Goal: Transaction & Acquisition: Register for event/course

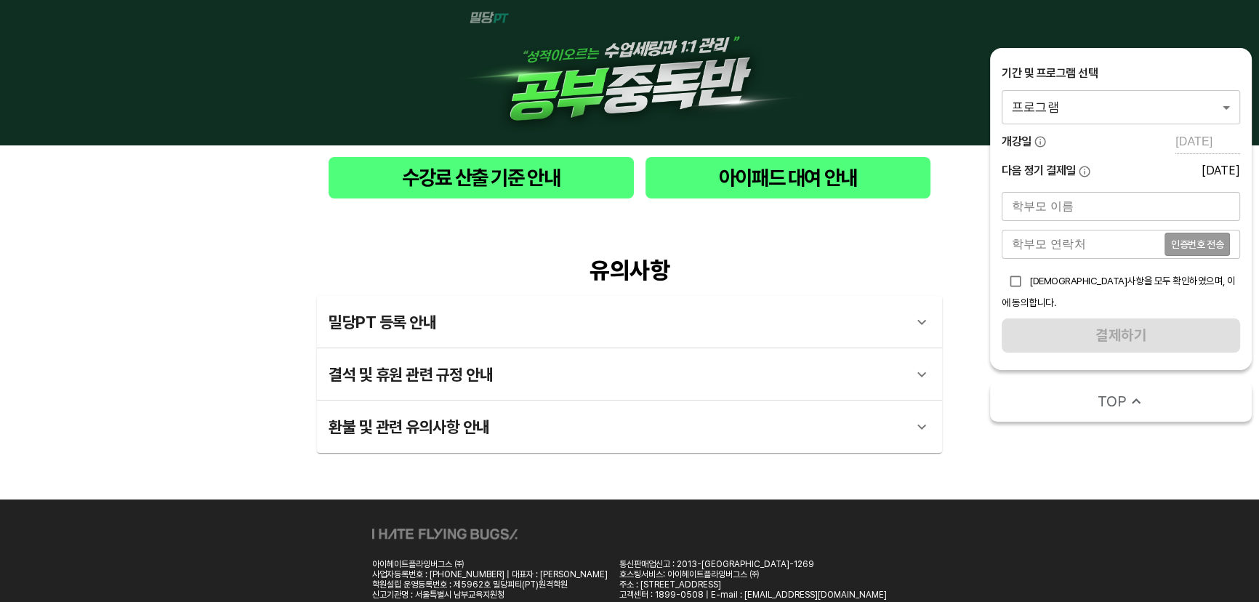
click at [1171, 108] on body "수강료 산출 기준 안내 아이패드 대여 안내 유의사항 밀당PT 등록 안내 1 - 1 . 신규등록 신규등록은 밀당PT 각 과목별 프로그램을 처음 …" at bounding box center [629, 328] width 1259 height 656
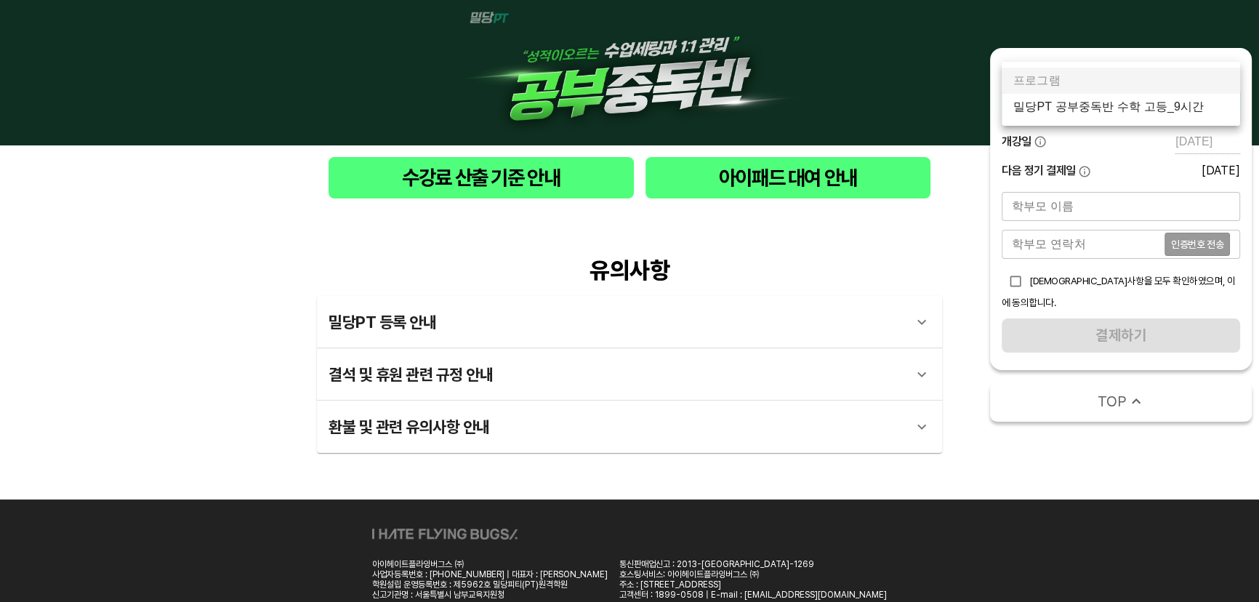
click at [1166, 109] on li "밀당PT 공부중독반 수학 고등_9시간" at bounding box center [1120, 107] width 238 height 26
click at [1152, 103] on body "수강료 산출 기준 안내 아이패드 대여 안내 유의사항 밀당PT 등록 안내 1 - 1 . 신규등록 신규등록은 밀당PT 각 과목별 프로그램을 처음 …" at bounding box center [629, 328] width 1259 height 656
click at [1152, 113] on li "밀당PT 공부중독반 수학 고등_9시간" at bounding box center [1120, 107] width 238 height 26
click at [1068, 103] on body "수강료 산출 기준 안내 아이패드 대여 안내 유의사항 밀당PT 등록 안내 1 - 1 . 신규등록 신규등록은 밀당PT 각 과목별 프로그램을 처음 …" at bounding box center [629, 328] width 1259 height 656
click at [1120, 113] on li "밀당PT 공부중독반 수학 중등_9시간" at bounding box center [1120, 107] width 238 height 26
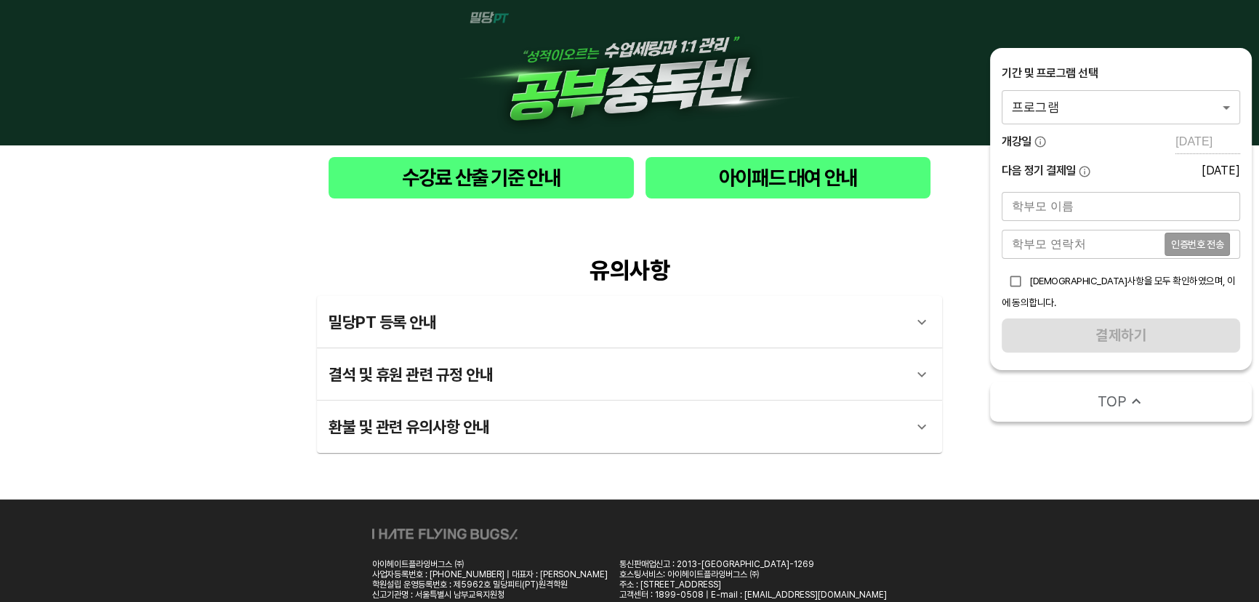
click at [1073, 111] on body "수강료 산출 기준 안내 아이패드 대여 안내 유의사항 밀당PT 등록 안내 1 - 1 . 신규등록 신규등록은 밀당PT 각 과목별 프로그램을 처음 …" at bounding box center [629, 328] width 1259 height 656
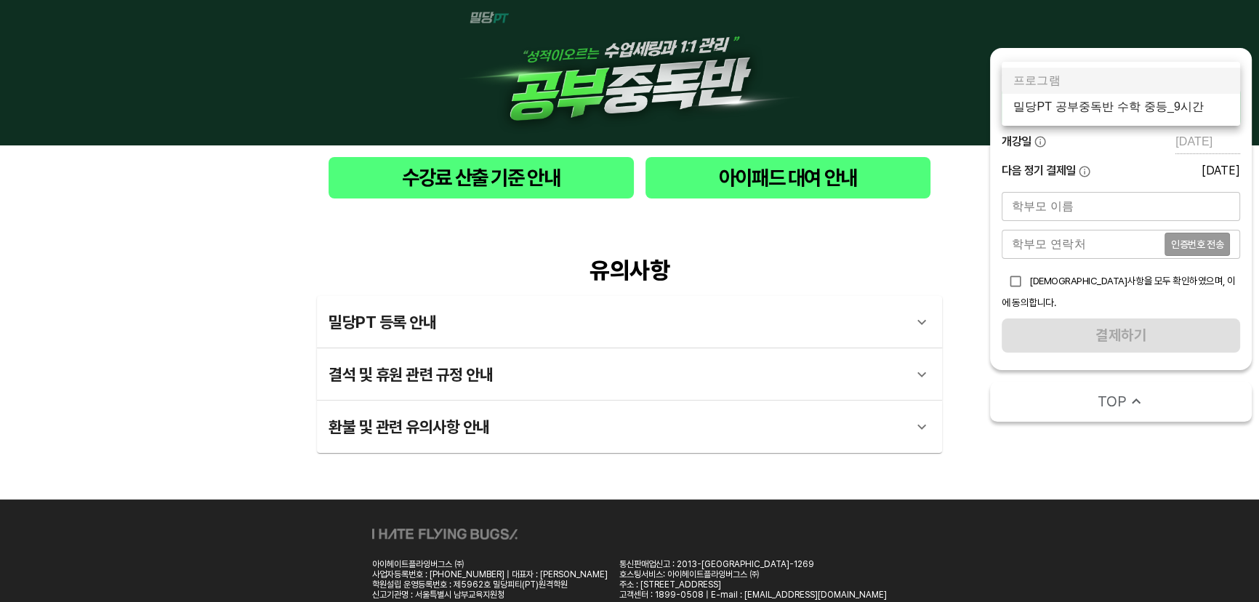
click at [1133, 105] on li "밀당PT 공부중독반 수학 중등_9시간" at bounding box center [1120, 107] width 238 height 26
click at [1110, 105] on body "수강료 산출 기준 안내 아이패드 대여 안내 유의사항 밀당PT 등록 안내 1 - 1 . 신규등록 신규등록은 밀당PT 각 과목별 프로그램을 처음 …" at bounding box center [629, 328] width 1259 height 656
click at [1121, 113] on li "밀당PT 공부중독반 수학 중등_9시간" at bounding box center [1120, 107] width 238 height 26
click at [1083, 112] on body "수강료 산출 기준 안내 아이패드 대여 안내 유의사항 밀당PT 등록 안내 1 - 1 . 신규등록 신규등록은 밀당PT 각 과목별 프로그램을 처음 …" at bounding box center [629, 328] width 1259 height 656
click at [1103, 99] on li "밀당PT 공부중독반 수학 중등_9시간" at bounding box center [1120, 107] width 238 height 26
